Goal: Communication & Community: Ask a question

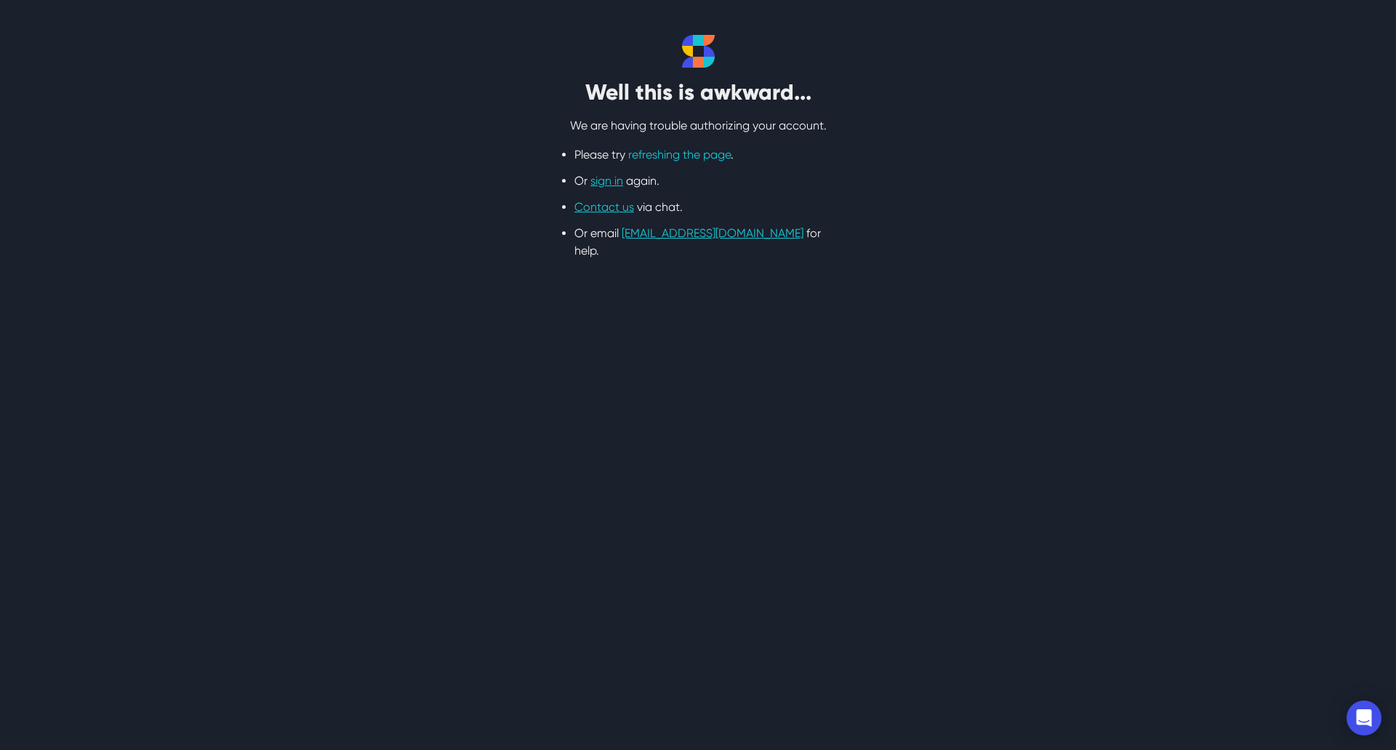
click at [641, 151] on link "refreshing the page" at bounding box center [679, 155] width 103 height 14
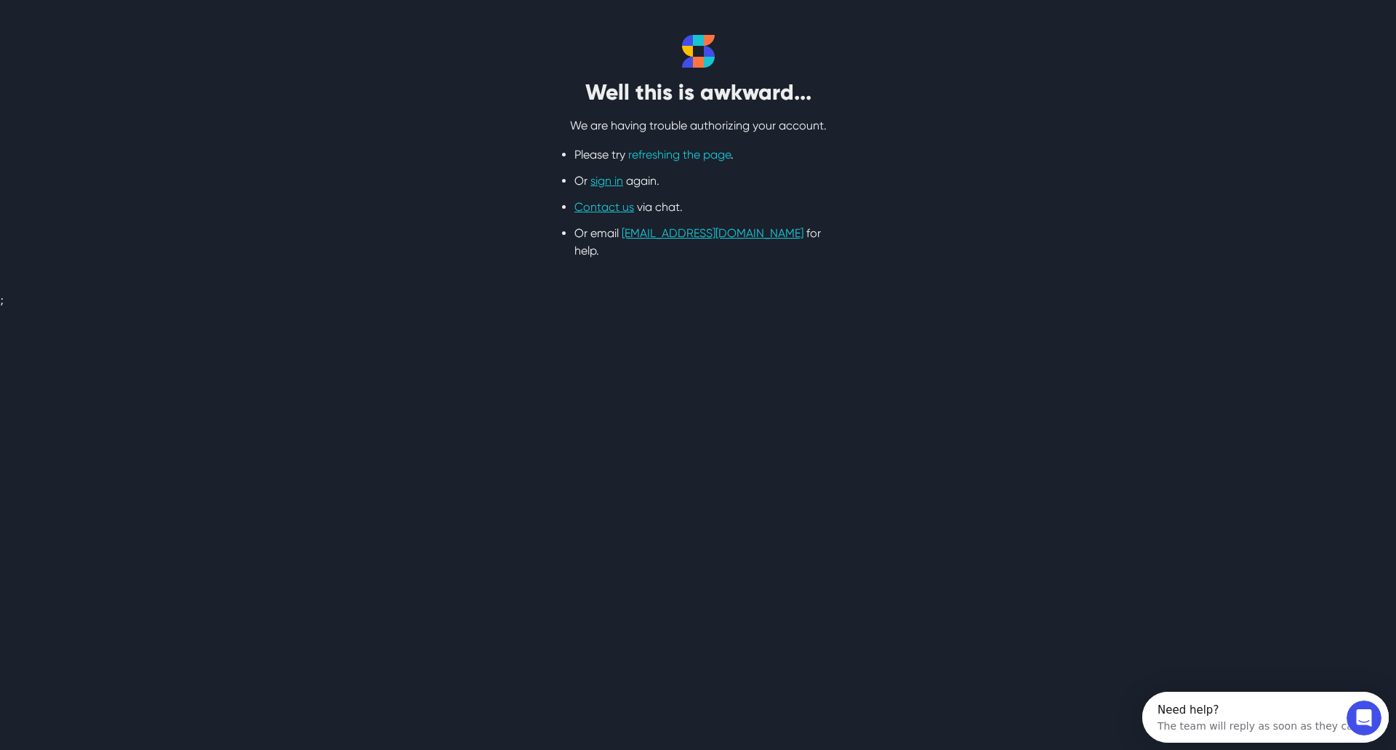
click at [673, 156] on link "refreshing the page" at bounding box center [679, 155] width 103 height 14
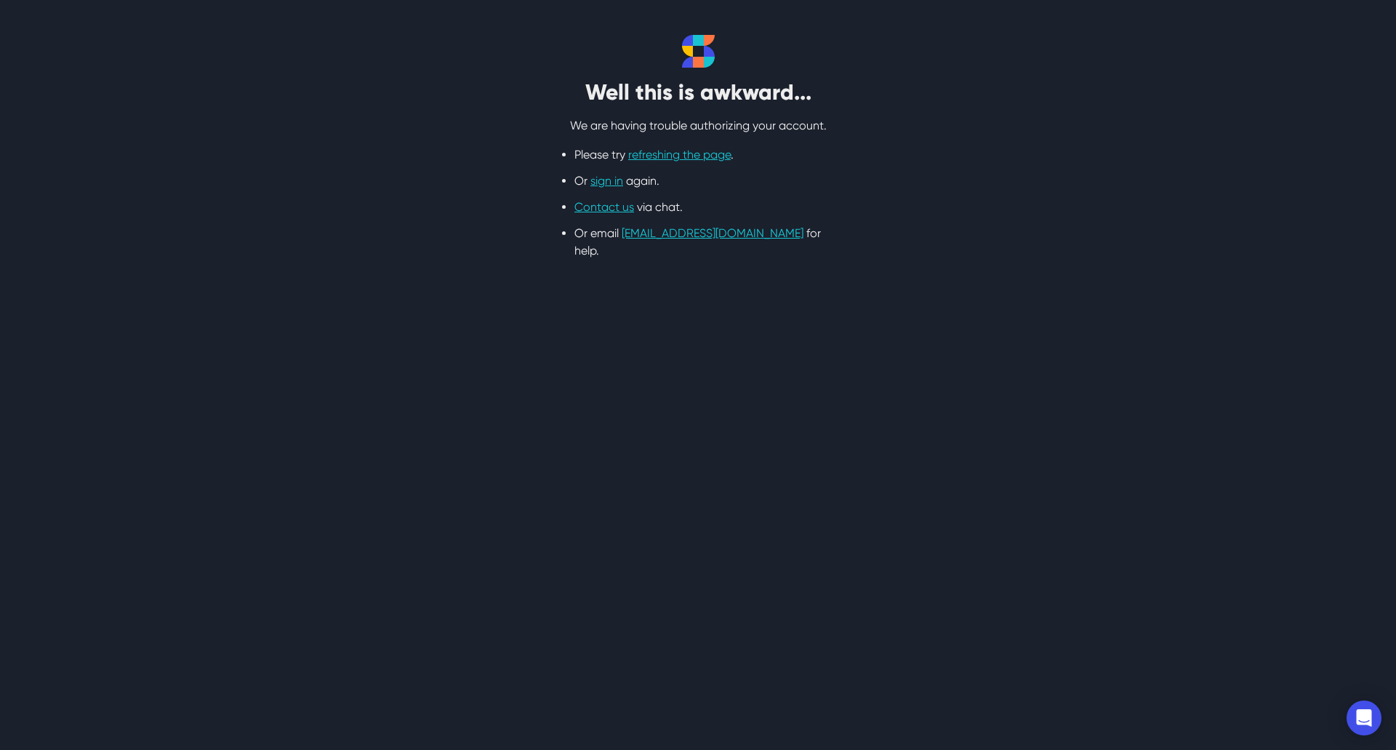
click at [597, 214] on li "Contact us via chat." at bounding box center [697, 206] width 247 height 17
click at [598, 209] on link "Contact us" at bounding box center [604, 207] width 60 height 14
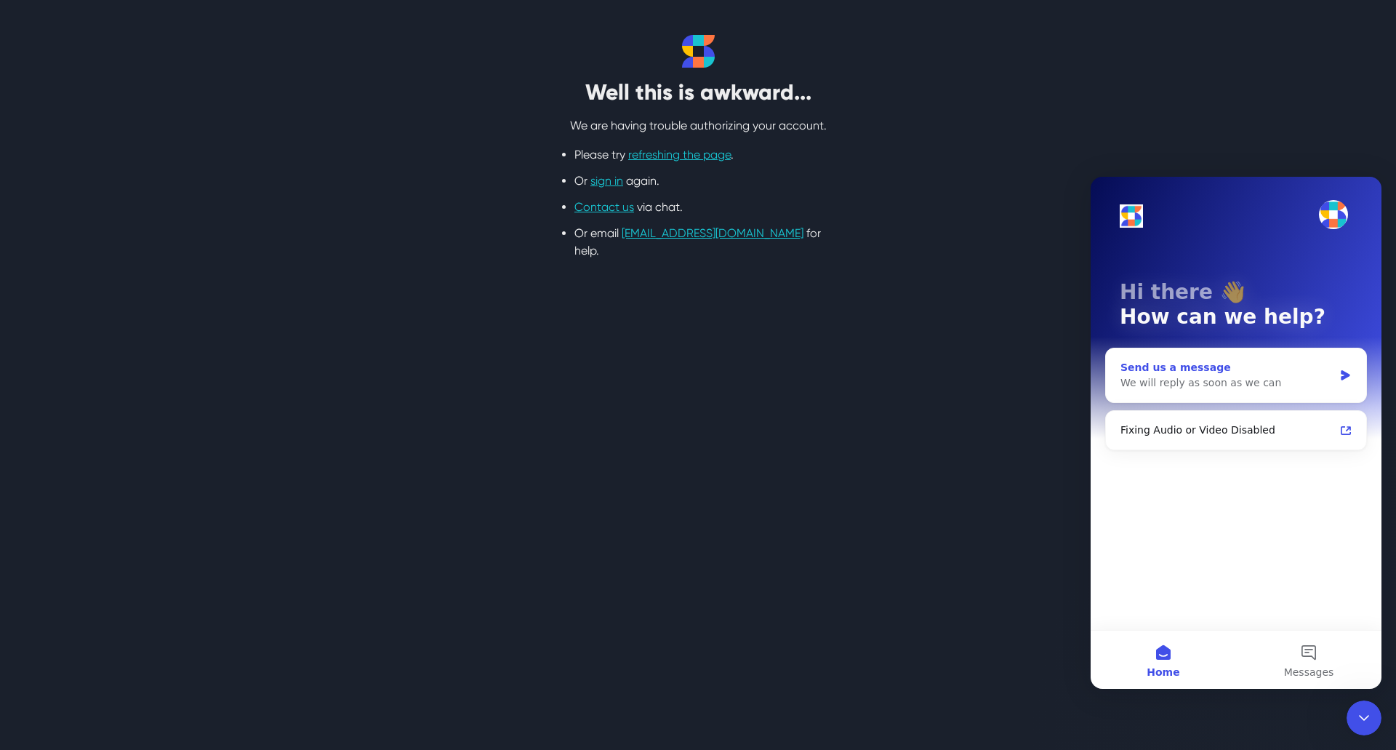
click at [1211, 380] on div "We will reply as soon as we can" at bounding box center [1226, 382] width 213 height 15
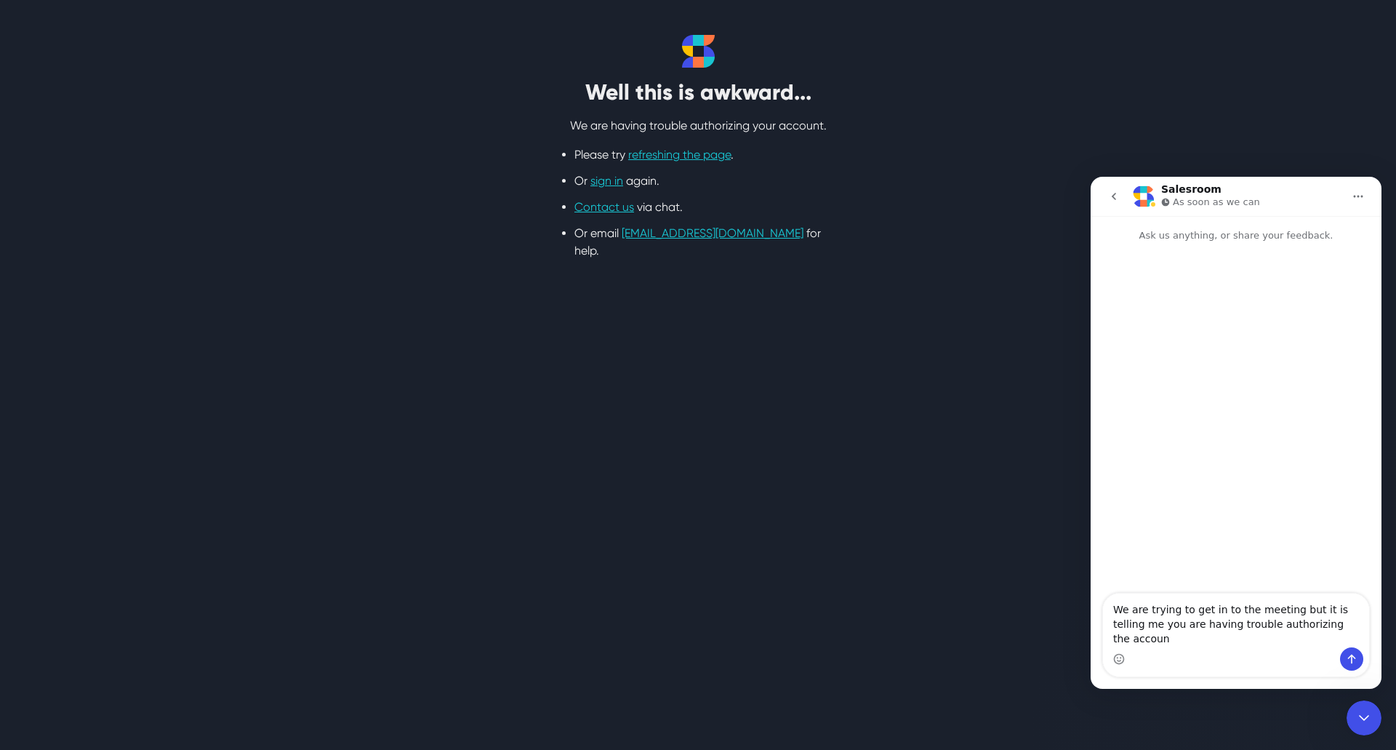
type textarea "We are trying to get in to the meeting but it is telling me you are having trou…"
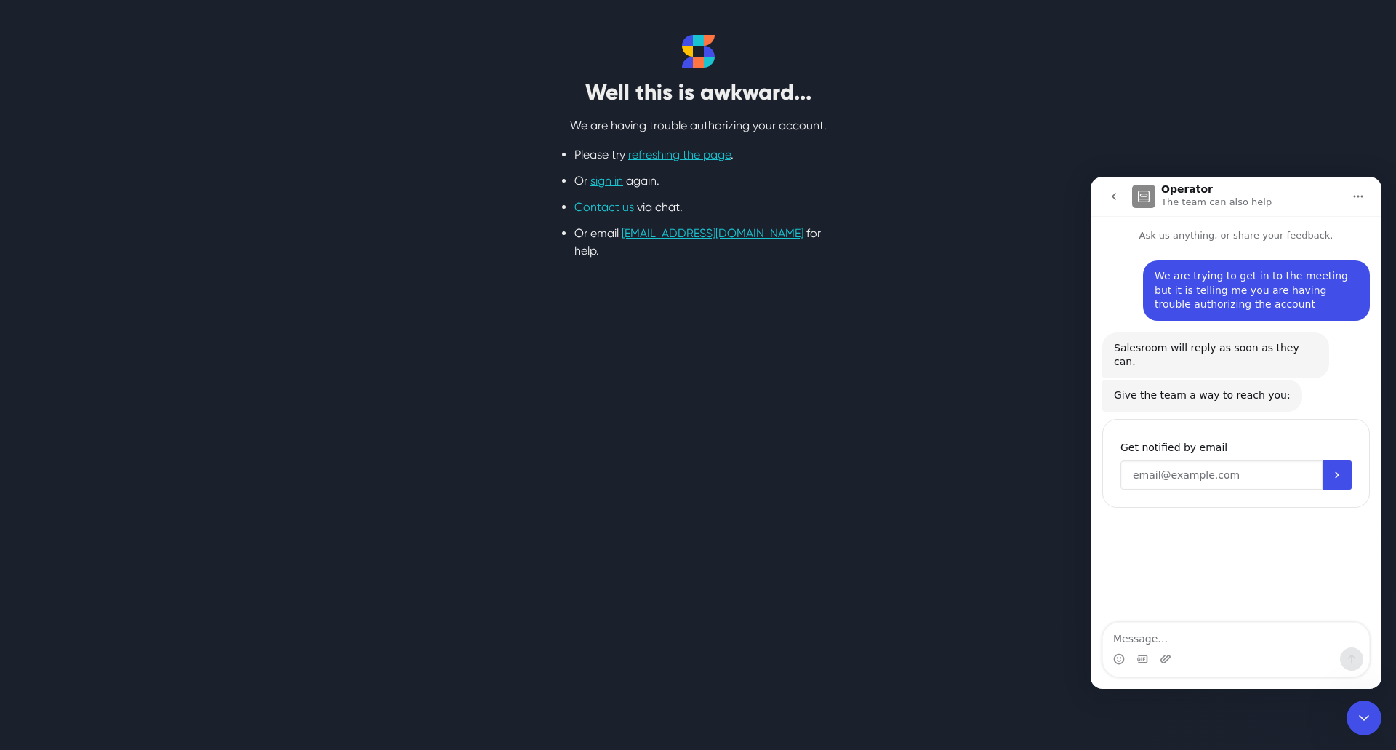
click at [1238, 464] on input "Enter your email" at bounding box center [1221, 474] width 202 height 29
type input "[EMAIL_ADDRESS][DOMAIN_NAME]"
click at [1337, 469] on icon "Submit" at bounding box center [1337, 475] width 12 height 12
